Goal: Task Accomplishment & Management: Complete application form

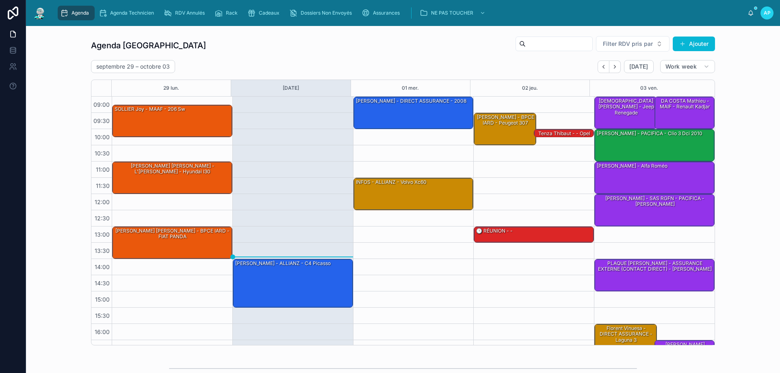
scroll to position [44, 0]
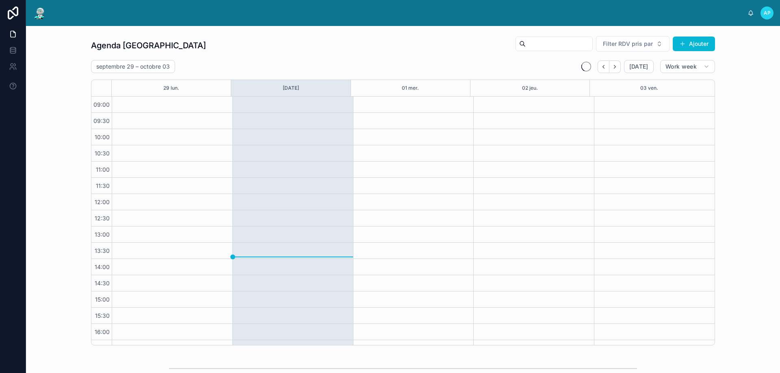
scroll to position [44, 0]
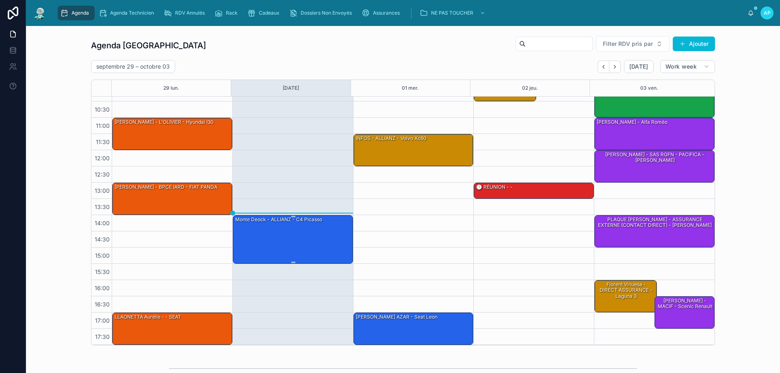
click at [279, 237] on div "monte deock - ALLIANZ - c4 picasso" at bounding box center [293, 239] width 118 height 47
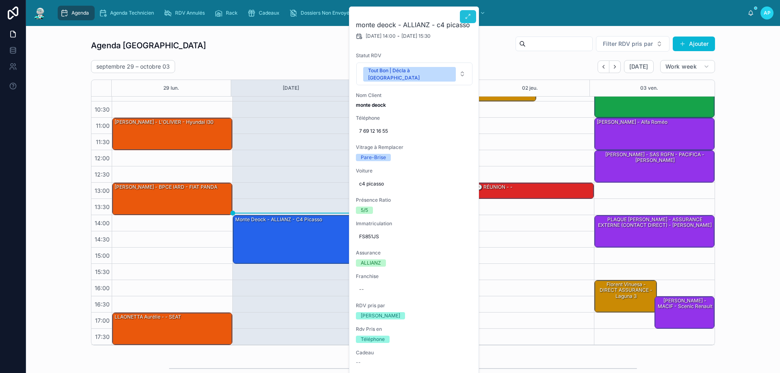
click at [467, 18] on icon at bounding box center [468, 16] width 6 height 6
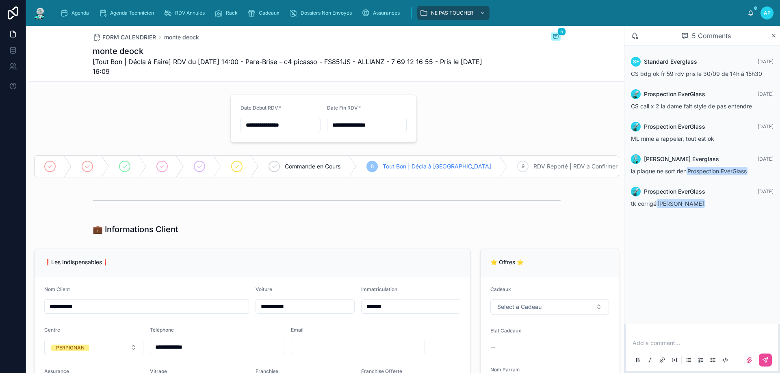
click at [344, 60] on span "[Tout Bon | Décla à Faire] RDV du [DATE] 14:00 - Pare-Brise - c4 picasso - FS85…" at bounding box center [296, 66] width 407 height 19
copy span "FS851JS"
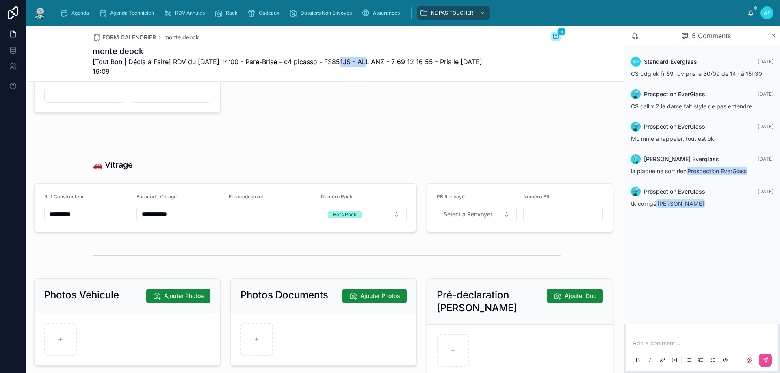
scroll to position [975, 0]
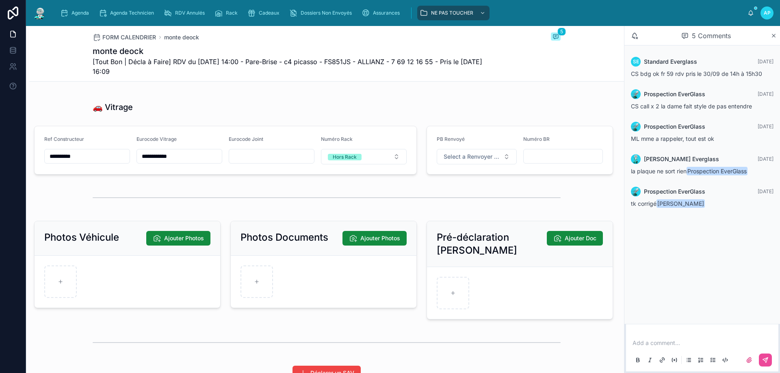
click at [162, 159] on input "**********" at bounding box center [179, 156] width 85 height 11
click at [75, 12] on span "Agenda" at bounding box center [79, 13] width 17 height 6
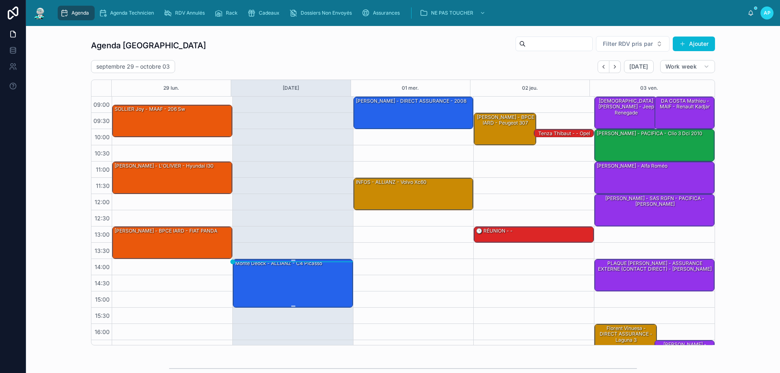
click at [253, 272] on div "monte deock - ALLIANZ - c4 picasso" at bounding box center [293, 282] width 118 height 47
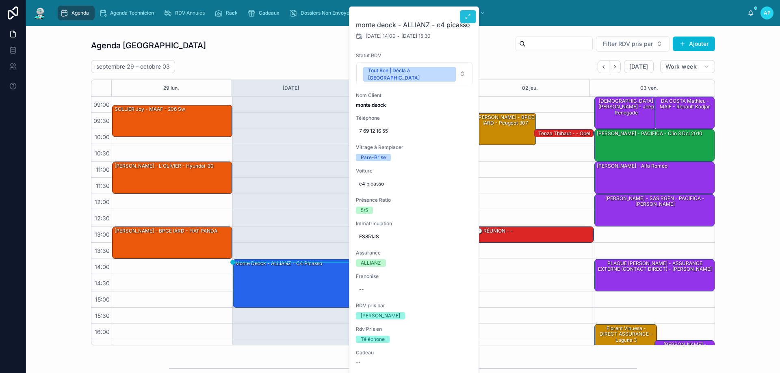
click at [466, 19] on icon at bounding box center [468, 16] width 6 height 6
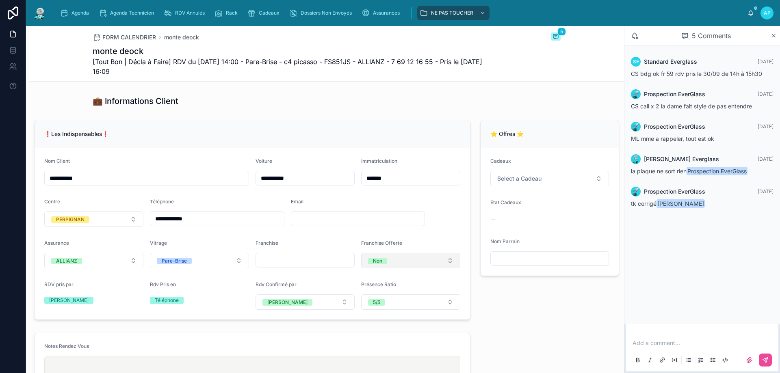
scroll to position [81, 0]
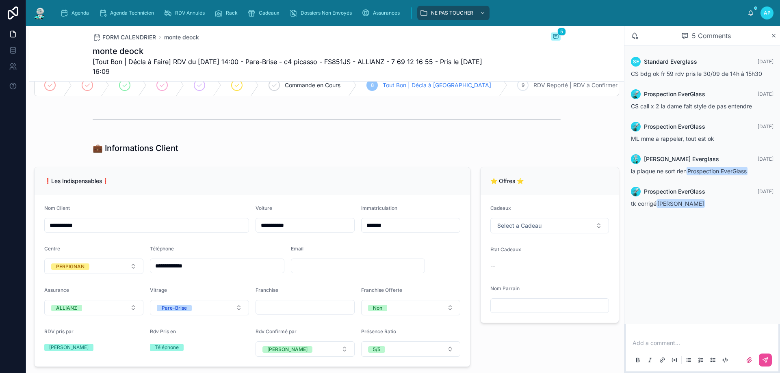
click at [38, 15] on img at bounding box center [39, 12] width 15 height 13
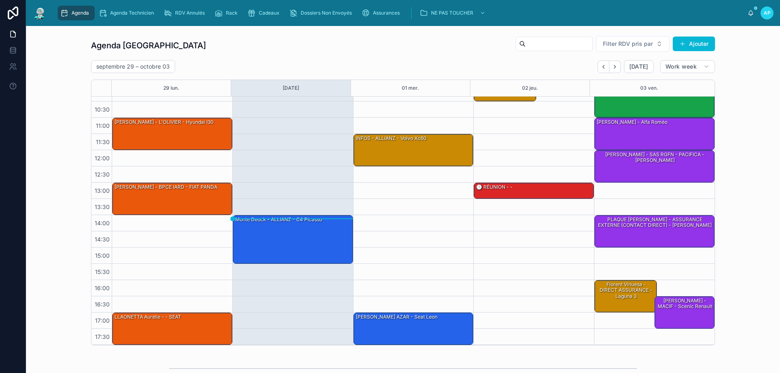
scroll to position [190, 0]
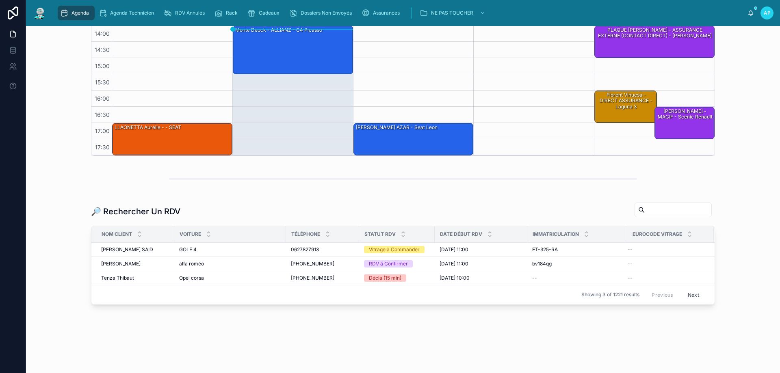
click at [644, 214] on input "text" at bounding box center [677, 209] width 67 height 11
paste input "**********"
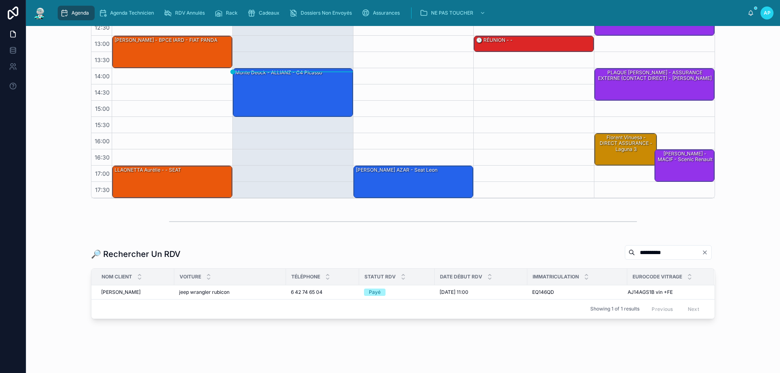
scroll to position [161, 0]
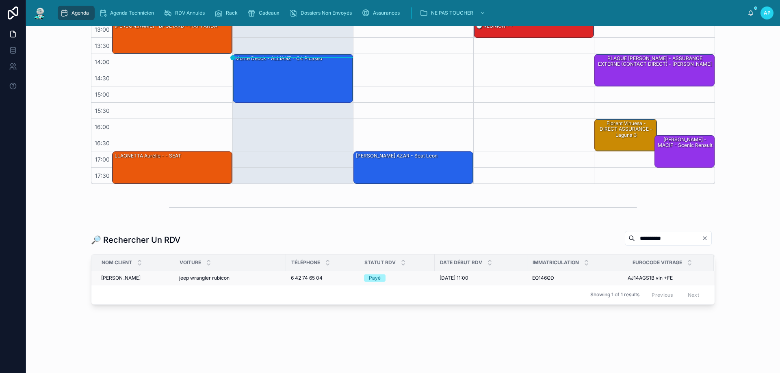
type input "**********"
click at [214, 279] on span "jeep wrangler rubicon" at bounding box center [204, 278] width 50 height 6
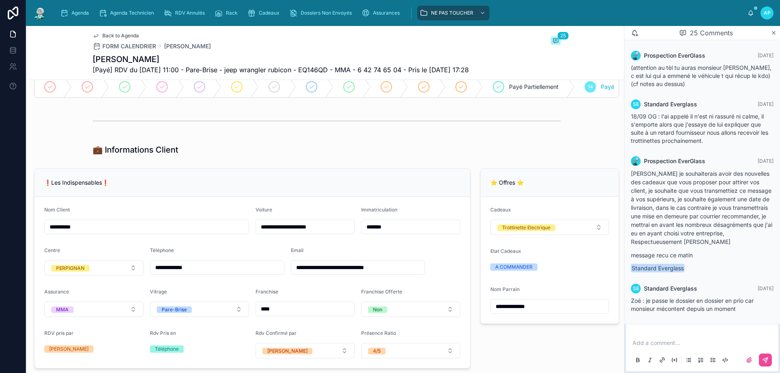
scroll to position [81, 0]
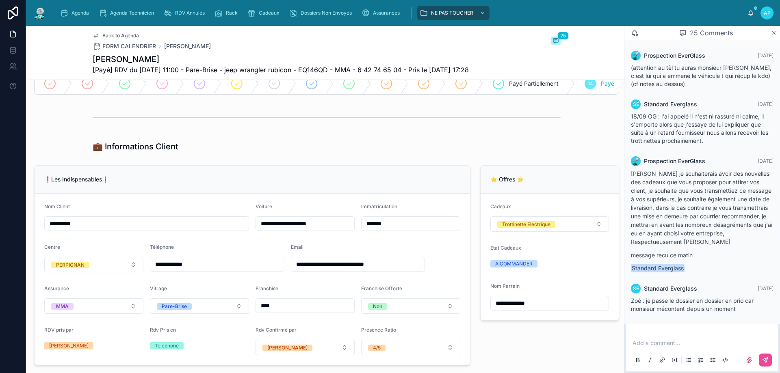
drag, startPoint x: 516, startPoint y: 310, endPoint x: 519, endPoint y: 305, distance: 5.9
click at [519, 306] on input "**********" at bounding box center [550, 303] width 118 height 11
click at [539, 305] on input "**********" at bounding box center [550, 303] width 118 height 11
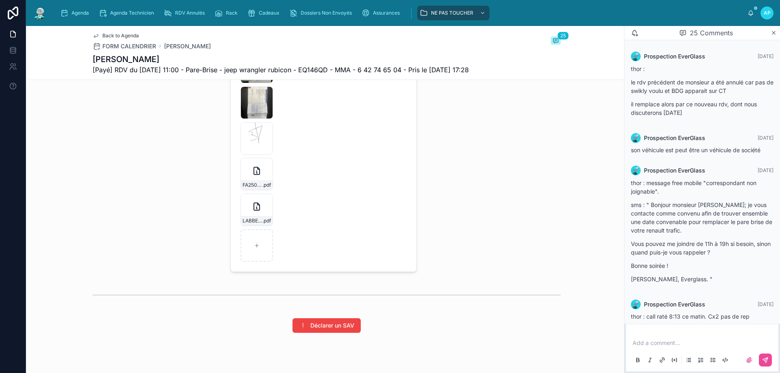
scroll to position [1090, 0]
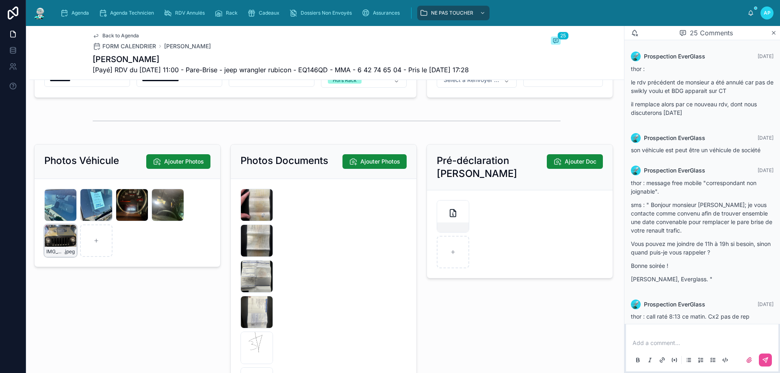
click at [54, 244] on div "IMG_3814 .jpeg" at bounding box center [60, 241] width 32 height 32
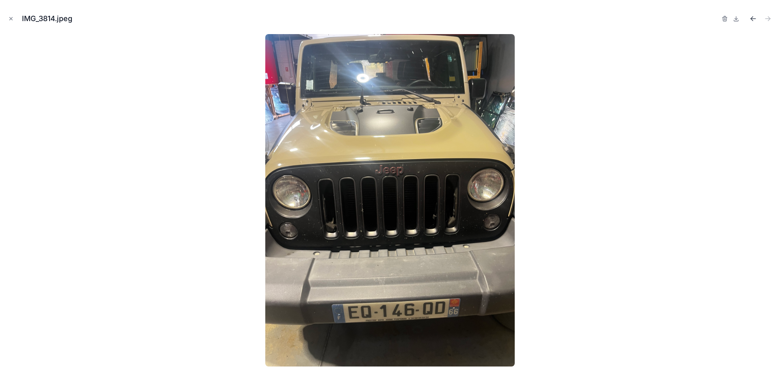
click at [755, 18] on icon "Previous file" at bounding box center [753, 19] width 8 height 8
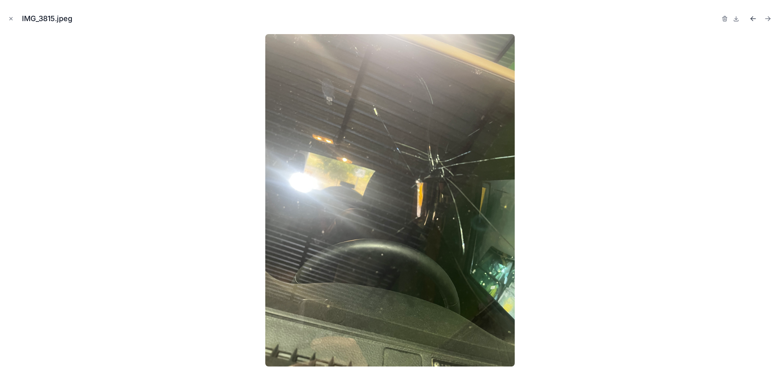
click at [755, 17] on icon "Previous file" at bounding box center [753, 19] width 8 height 8
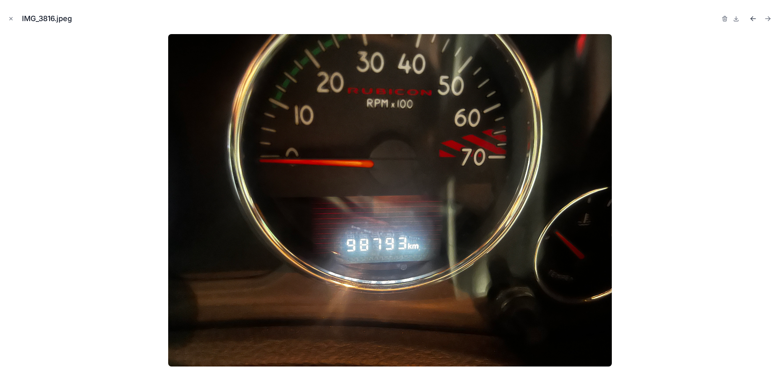
click at [753, 19] on icon "Previous file" at bounding box center [753, 19] width 8 height 8
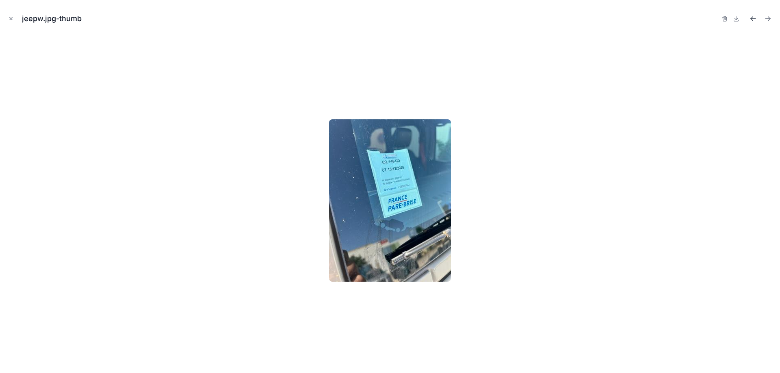
click at [753, 19] on icon "Previous file" at bounding box center [753, 19] width 8 height 8
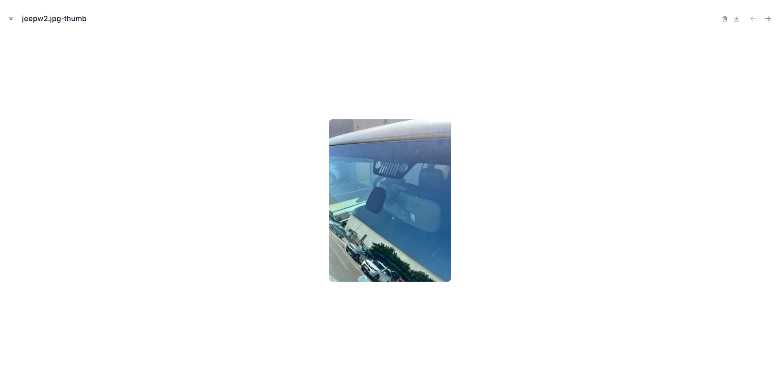
click at [13, 18] on icon "Close modal" at bounding box center [11, 19] width 6 height 6
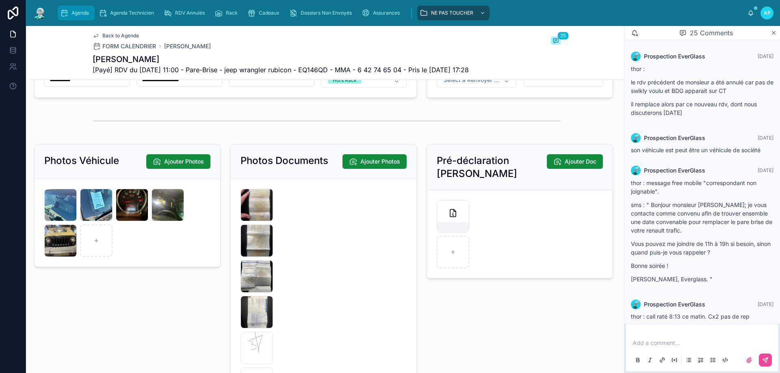
click at [76, 11] on span "Agenda" at bounding box center [79, 13] width 17 height 6
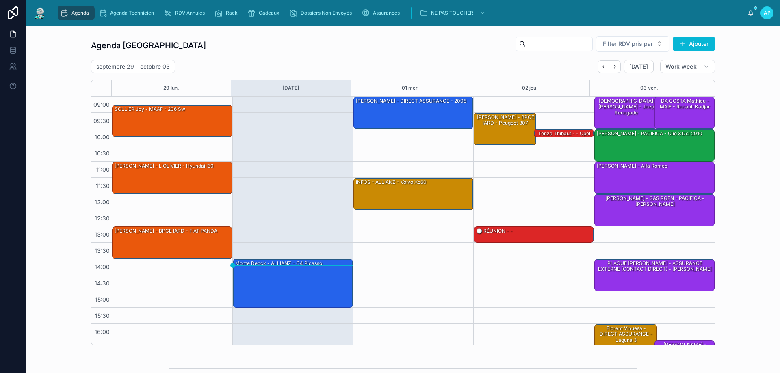
scroll to position [44, 0]
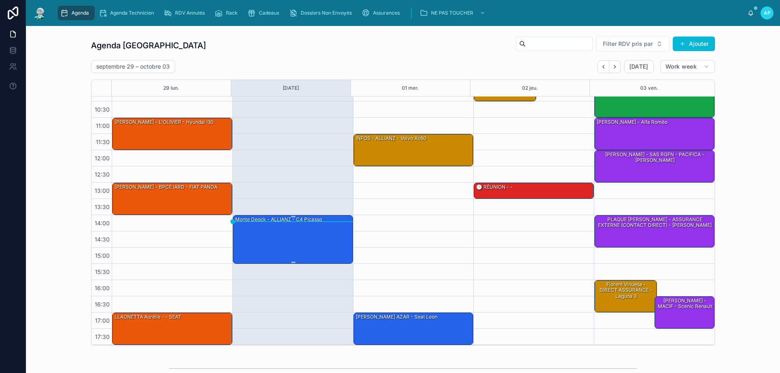
click at [256, 250] on div "monte deock - ALLIANZ - c4 picasso" at bounding box center [293, 239] width 118 height 47
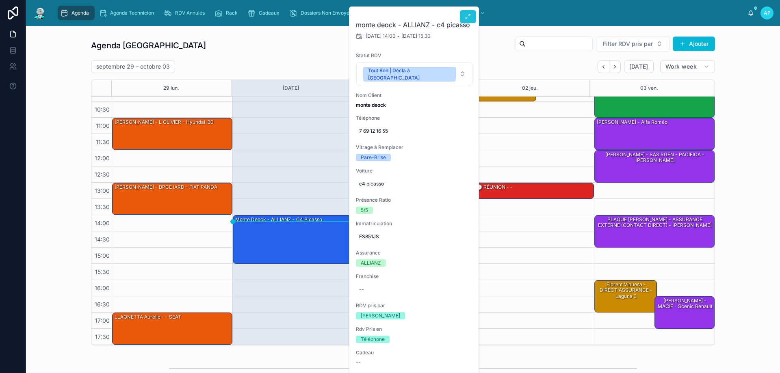
click at [472, 17] on button at bounding box center [468, 16] width 16 height 13
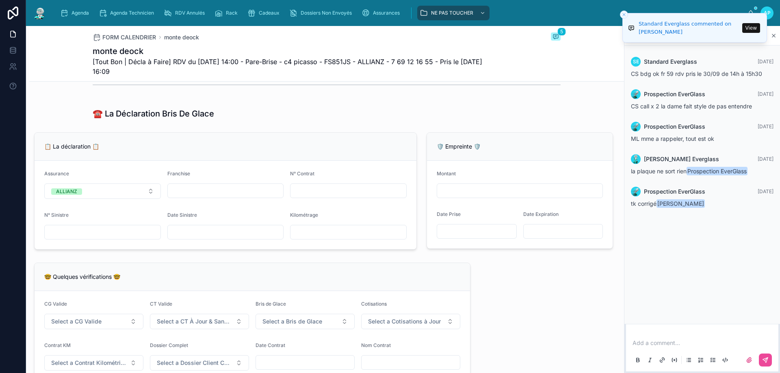
scroll to position [406, 0]
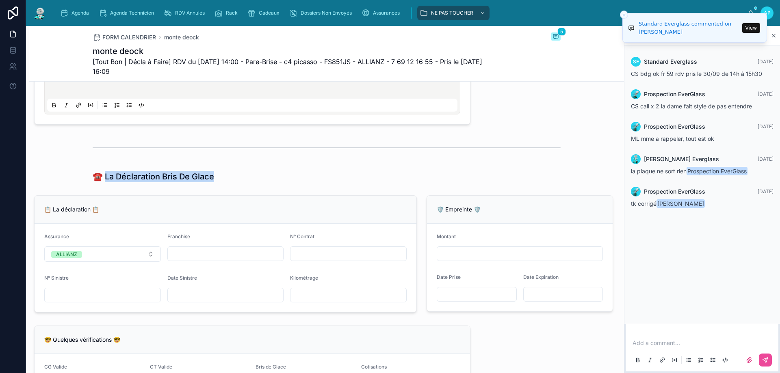
drag, startPoint x: 210, startPoint y: 181, endPoint x: 104, endPoint y: 186, distance: 106.1
click at [104, 182] on div "☎️ La Déclaration Bris De Glace" at bounding box center [327, 176] width 468 height 11
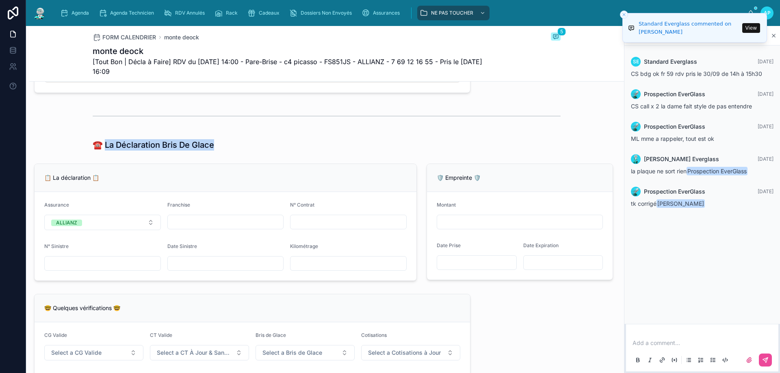
scroll to position [447, 0]
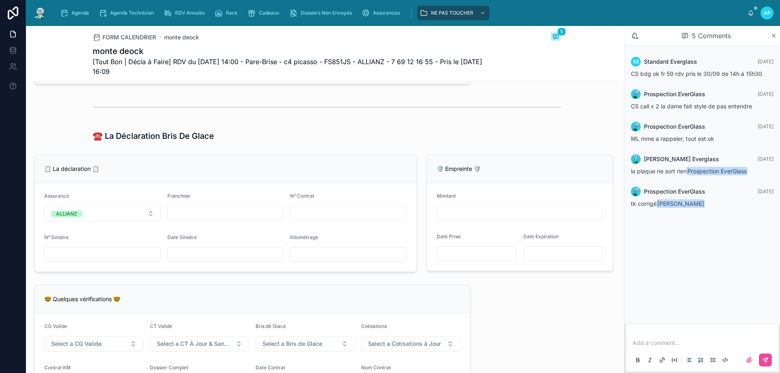
click at [699, 346] on p at bounding box center [703, 343] width 143 height 8
drag, startPoint x: 655, startPoint y: 343, endPoint x: 631, endPoint y: 341, distance: 24.4
click at [631, 341] on div "**********" at bounding box center [702, 351] width 143 height 34
click at [681, 342] on p "**********" at bounding box center [703, 343] width 143 height 8
drag, startPoint x: 665, startPoint y: 344, endPoint x: 633, endPoint y: 326, distance: 37.1
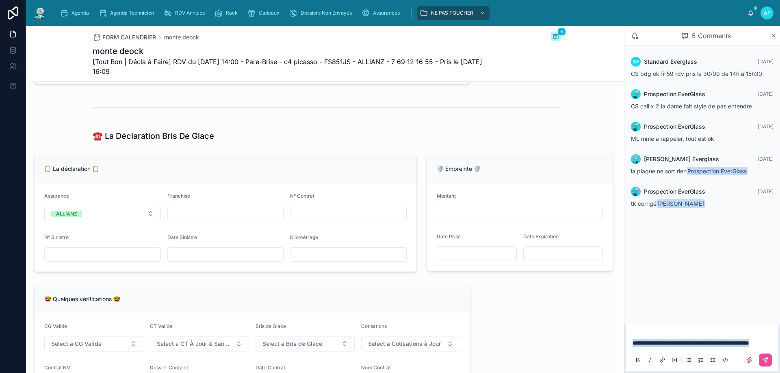
click at [633, 331] on div "**********" at bounding box center [702, 351] width 152 height 41
copy span "**********"
click at [766, 355] on button at bounding box center [765, 360] width 13 height 13
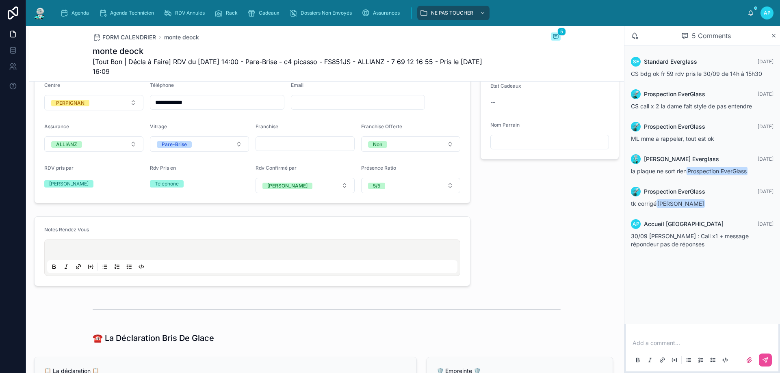
scroll to position [244, 0]
click at [110, 252] on div at bounding box center [252, 258] width 410 height 31
click at [106, 255] on p at bounding box center [254, 252] width 410 height 8
click at [289, 237] on div "Notes Rendez Vous" at bounding box center [252, 232] width 416 height 10
click at [43, 11] on img at bounding box center [39, 12] width 15 height 13
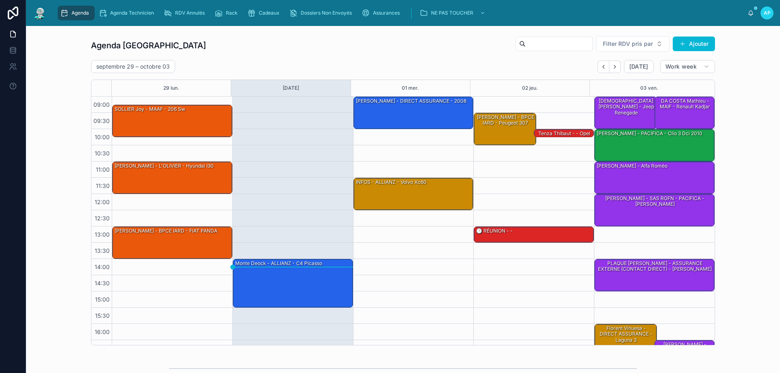
scroll to position [44, 0]
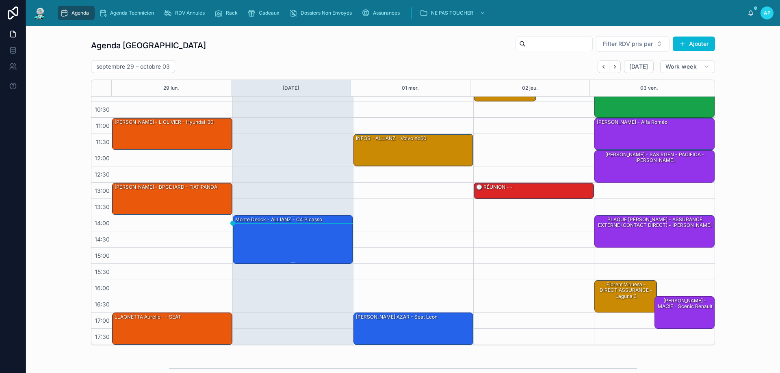
click at [288, 239] on div "monte deock - ALLIANZ - c4 picasso" at bounding box center [293, 239] width 118 height 47
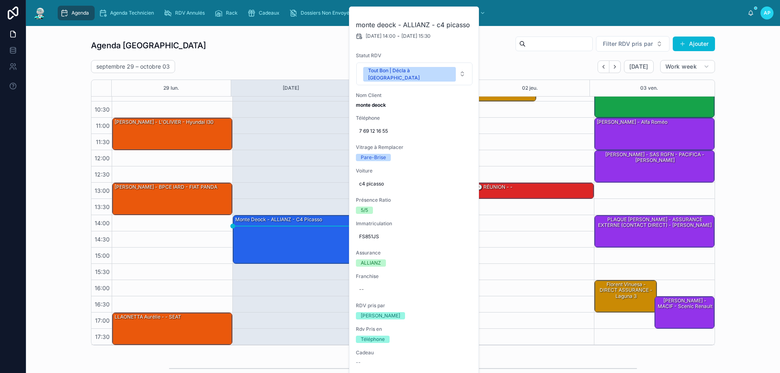
click at [286, 149] on div "14:00 – 15:30 monte deock - ALLIANZ - c4 picasso" at bounding box center [292, 199] width 121 height 292
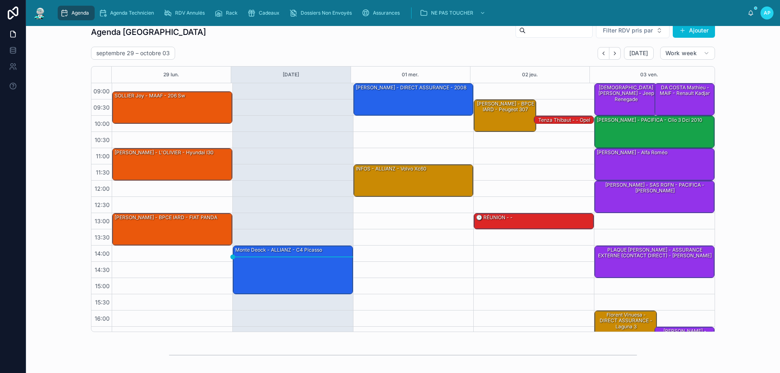
scroll to position [0, 0]
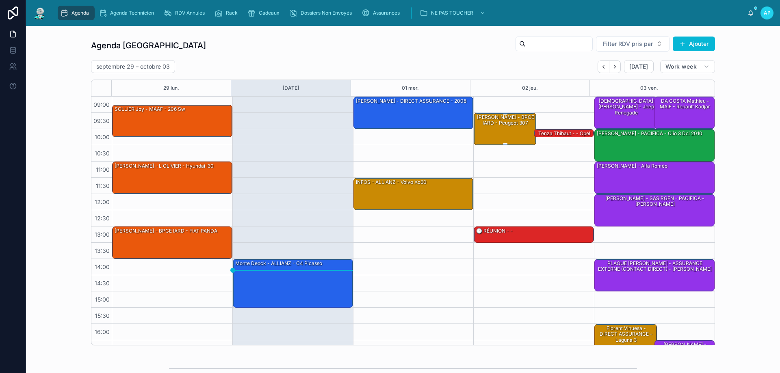
click at [507, 132] on div "[PERSON_NAME] - BPCE IARD - Peugeot 307" at bounding box center [505, 128] width 60 height 31
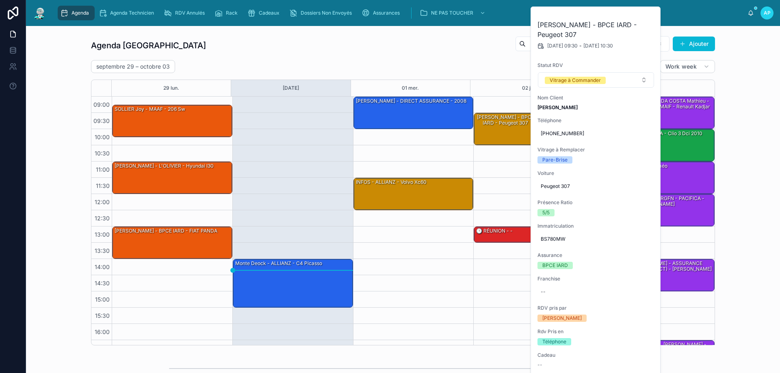
click at [449, 67] on div "[DATE] – [DATE] [DATE] Work week" at bounding box center [403, 66] width 624 height 13
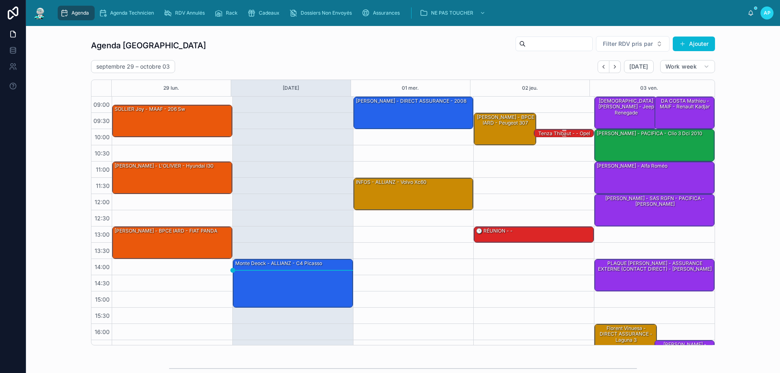
click at [560, 132] on div "Tenza Thibaut - - Opel corsa" at bounding box center [564, 136] width 58 height 13
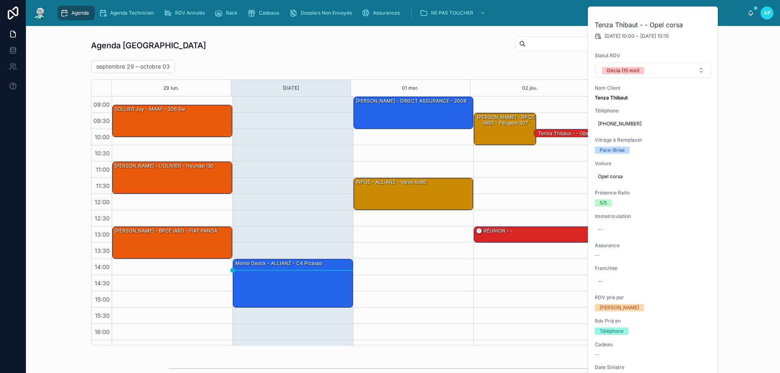
click at [537, 87] on div "02 jeu." at bounding box center [529, 88] width 119 height 16
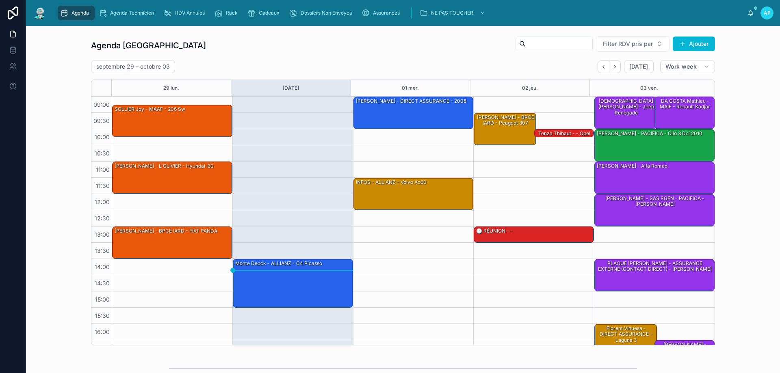
click at [77, 15] on span "Agenda" at bounding box center [79, 13] width 17 height 6
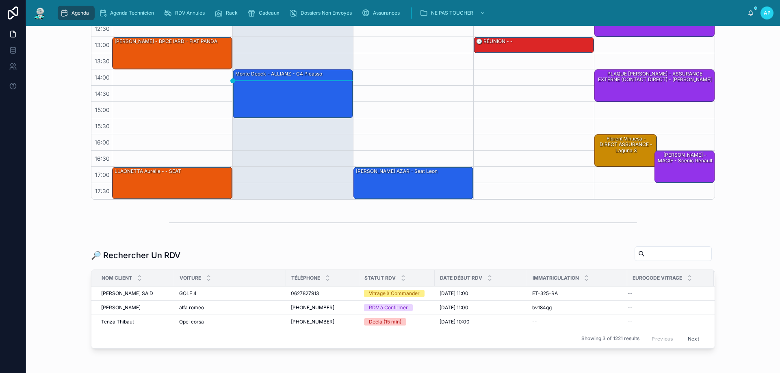
scroll to position [190, 0]
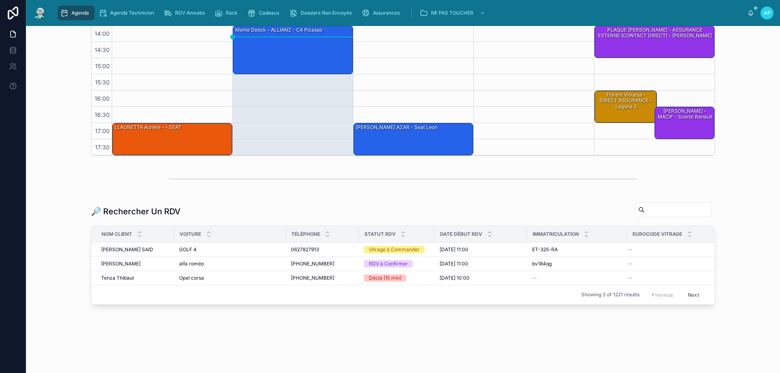
click at [646, 213] on input "text" at bounding box center [677, 209] width 67 height 11
paste input "**********"
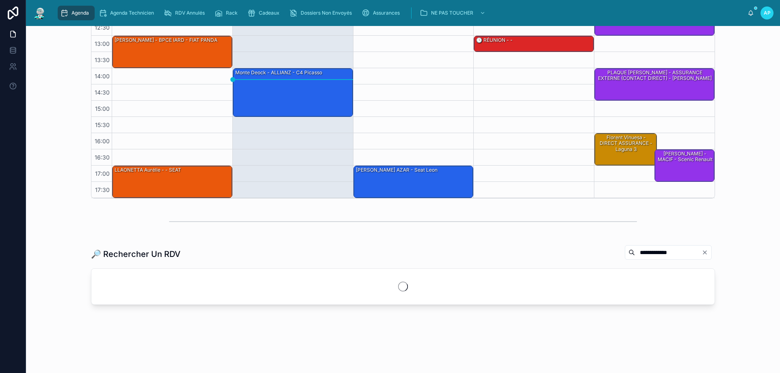
scroll to position [161, 0]
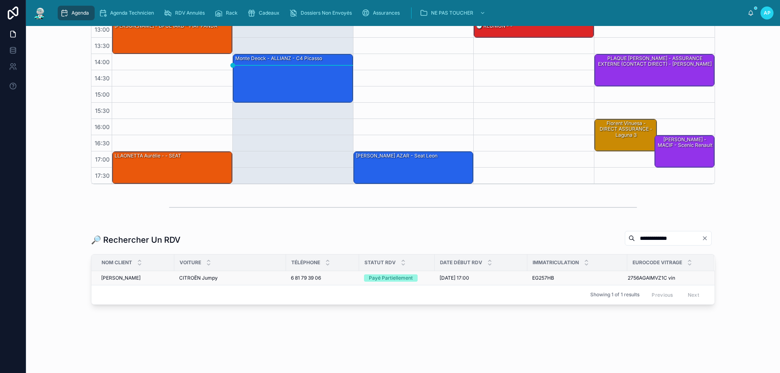
type input "**********"
click at [145, 277] on div "[PERSON_NAME] [PERSON_NAME]" at bounding box center [135, 278] width 68 height 6
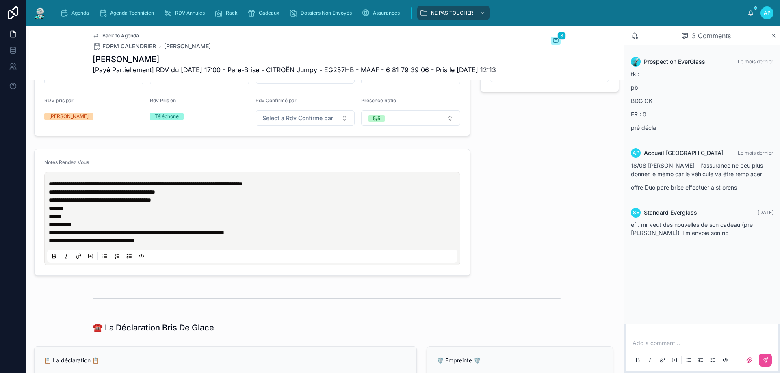
scroll to position [325, 0]
